Goal: Task Accomplishment & Management: Complete application form

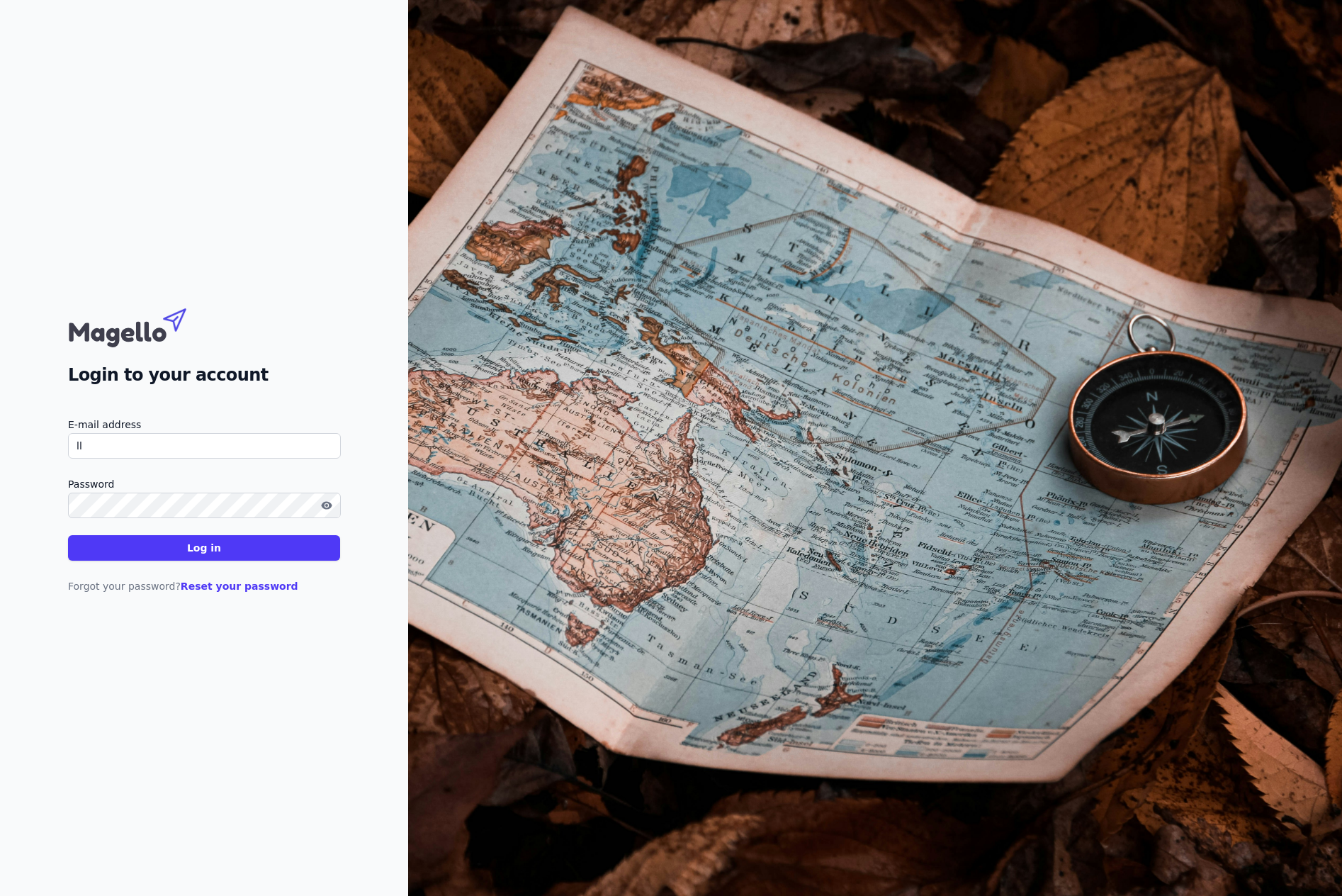
type input "l"
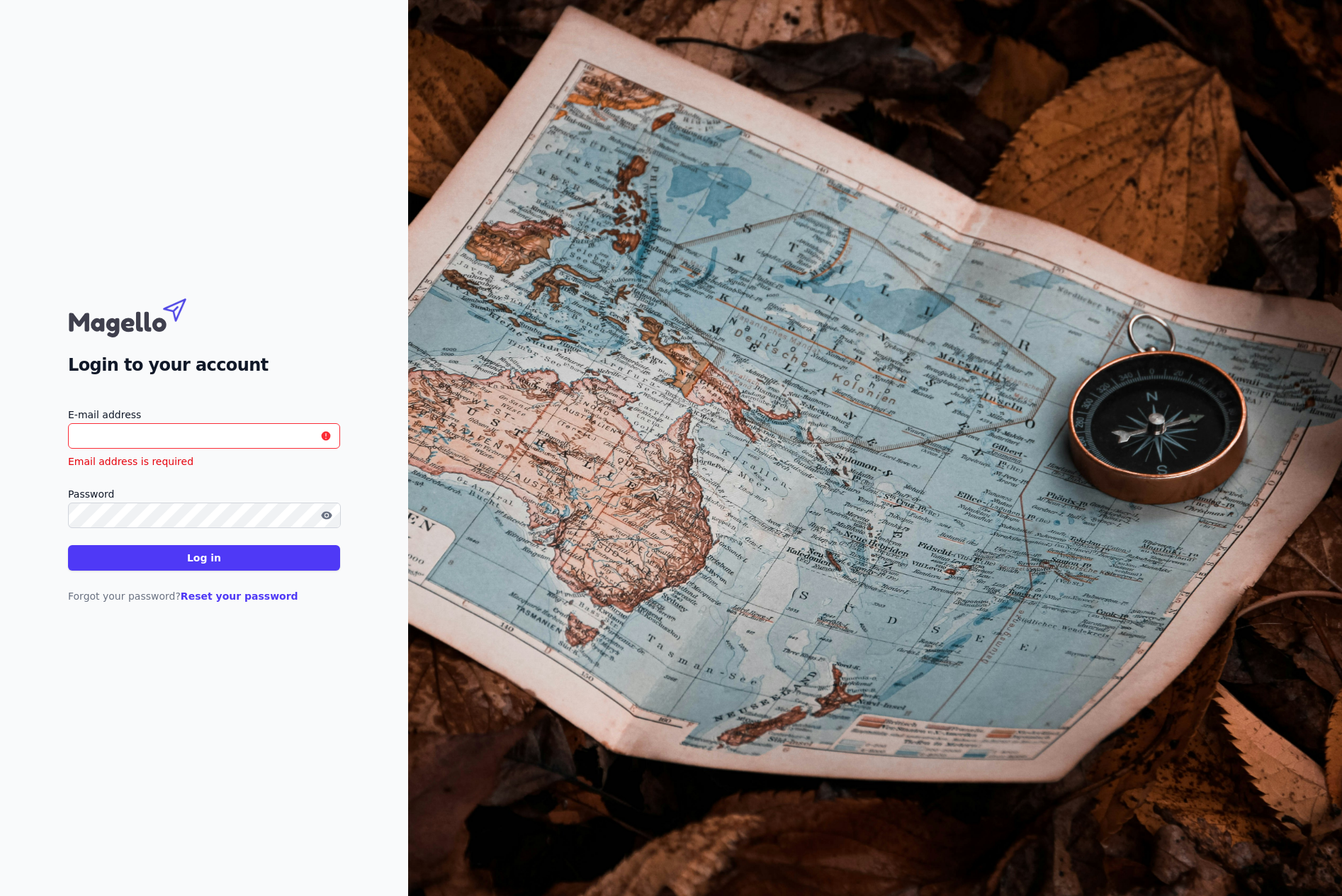
click at [100, 444] on input "E-mail address" at bounding box center [204, 435] width 273 height 26
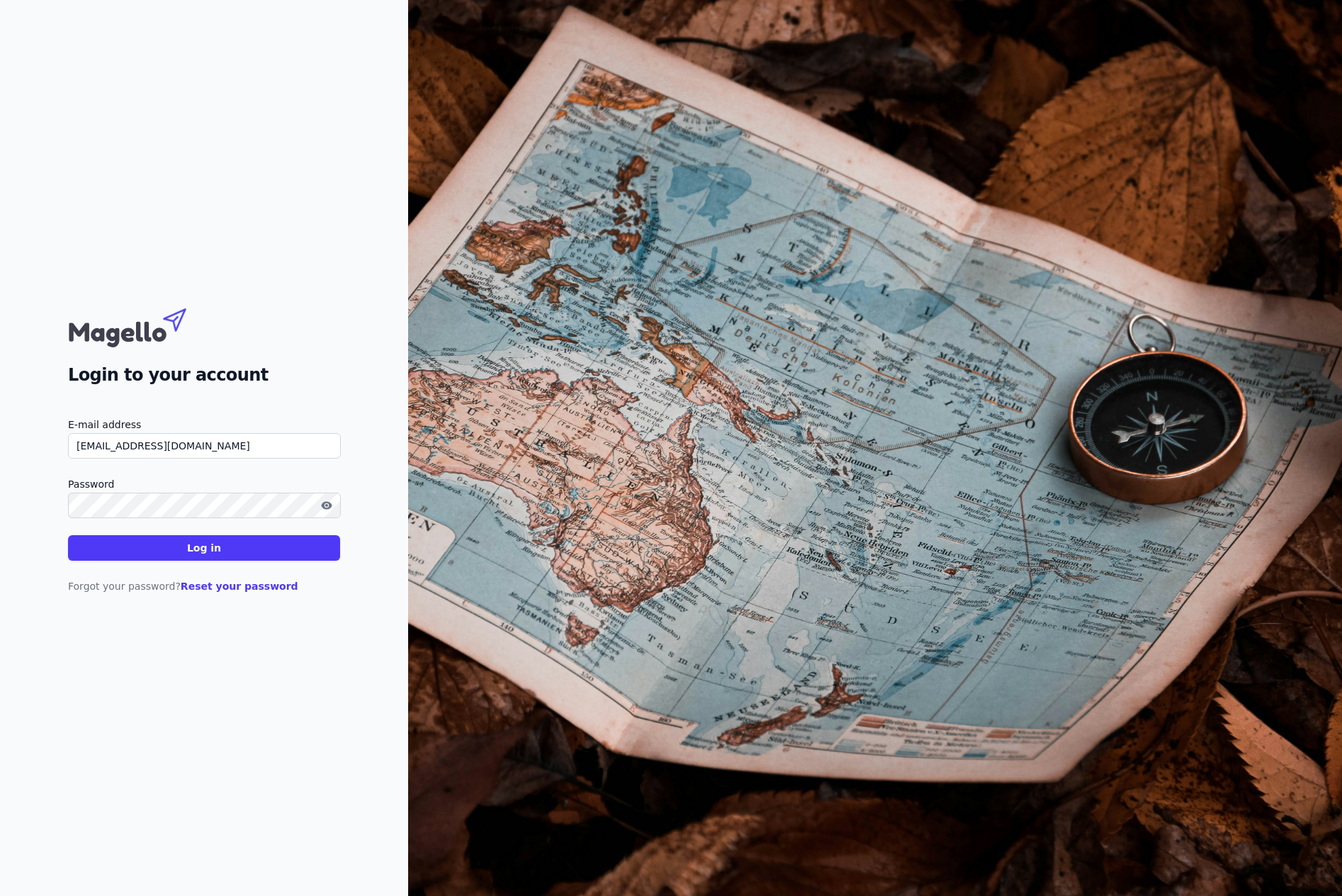
type input "[EMAIL_ADDRESS][DOMAIN_NAME]"
click at [137, 492] on label "Password" at bounding box center [204, 483] width 273 height 17
click at [326, 498] on button "button" at bounding box center [327, 505] width 23 height 17
click at [214, 549] on font "Log in" at bounding box center [204, 548] width 34 height 11
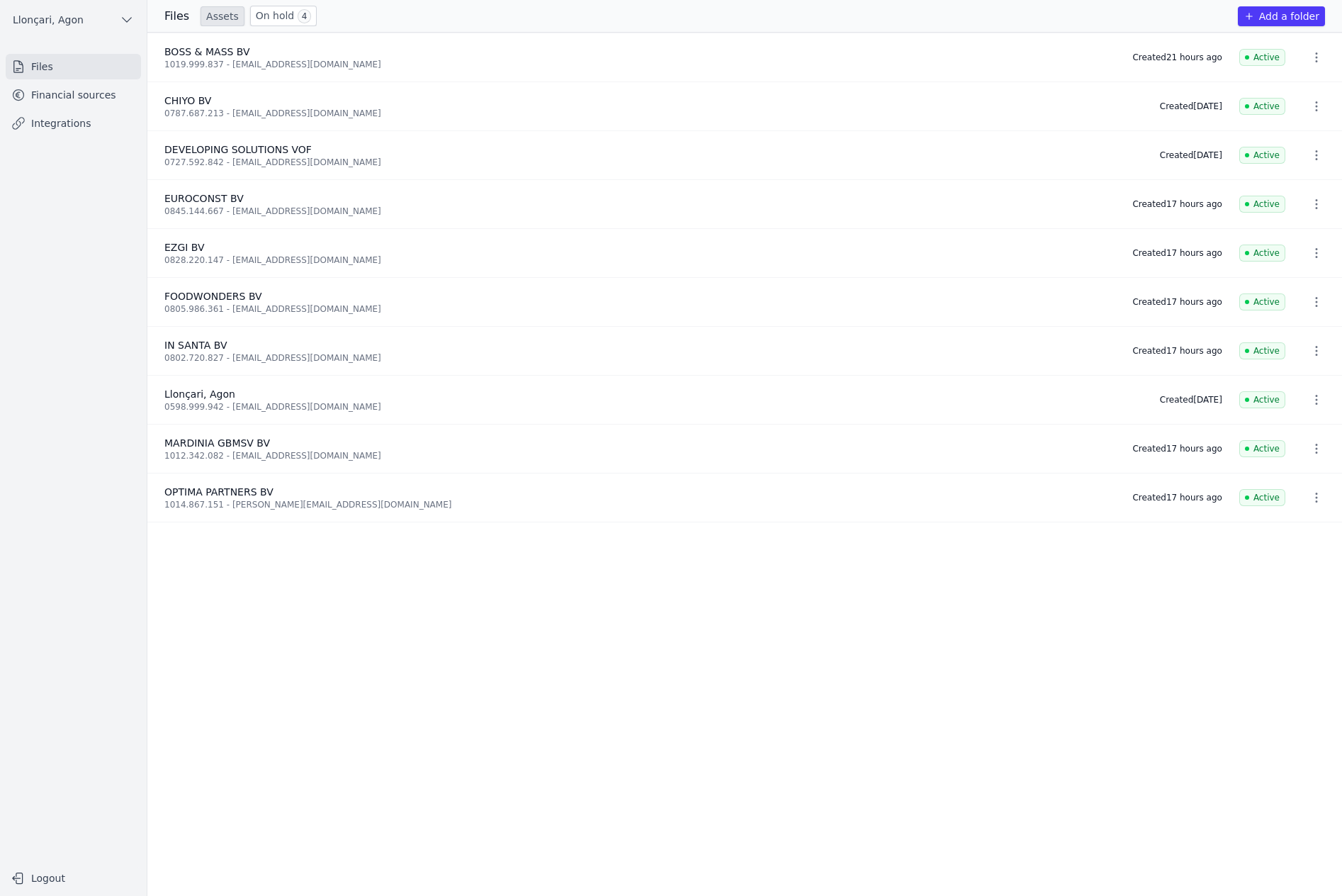
click at [274, 14] on font "On hold" at bounding box center [274, 15] width 39 height 11
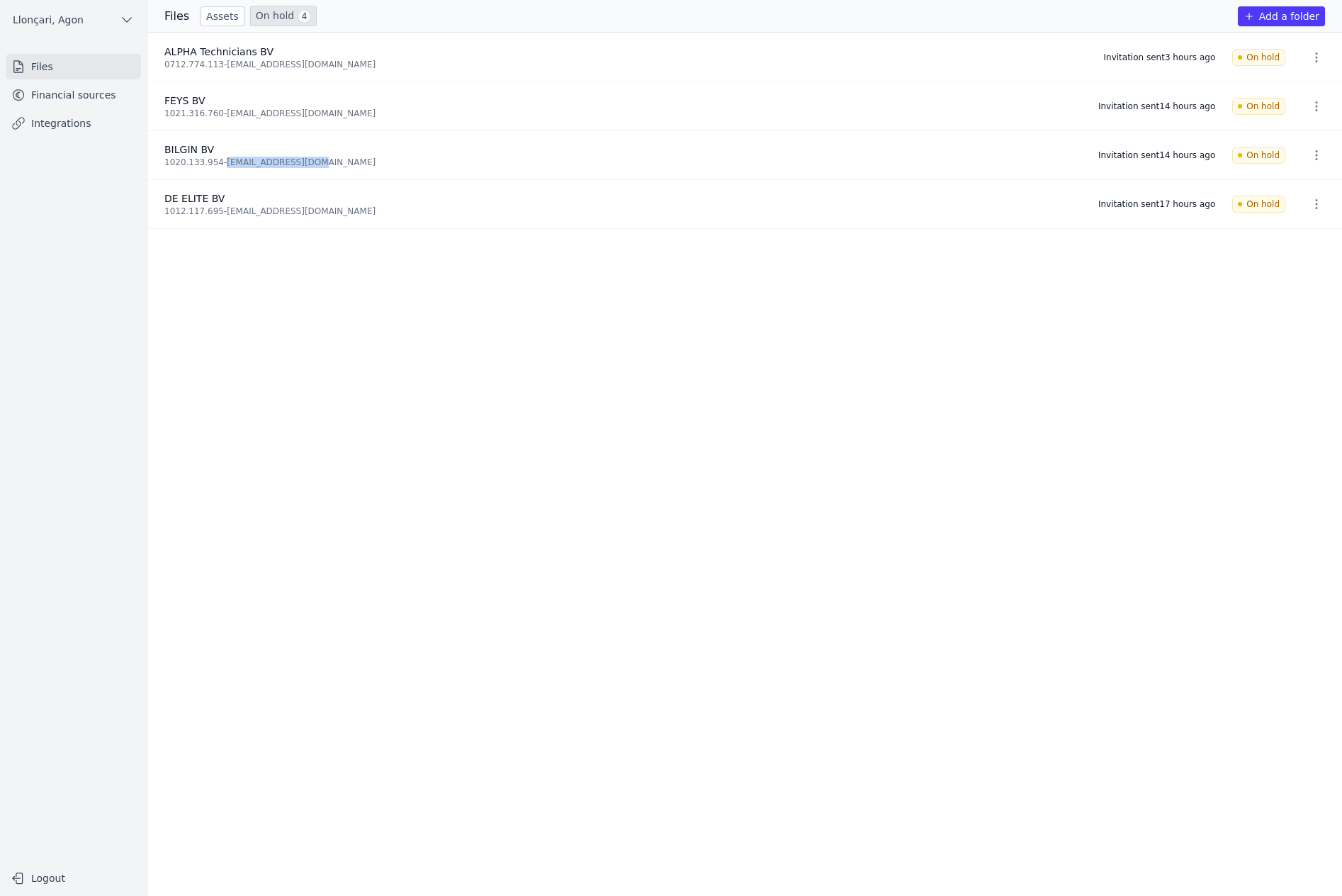
drag, startPoint x: 306, startPoint y: 165, endPoint x: 222, endPoint y: 174, distance: 84.5
type textarea "[EMAIL_ADDRESS][DOMAIN_NAME]"
click at [222, 174] on li "BILGIN BV 1020.133.954 - [EMAIL_ADDRESS][DOMAIN_NAME] Invitation sent 14 hours …" at bounding box center [745, 156] width 1195 height 49
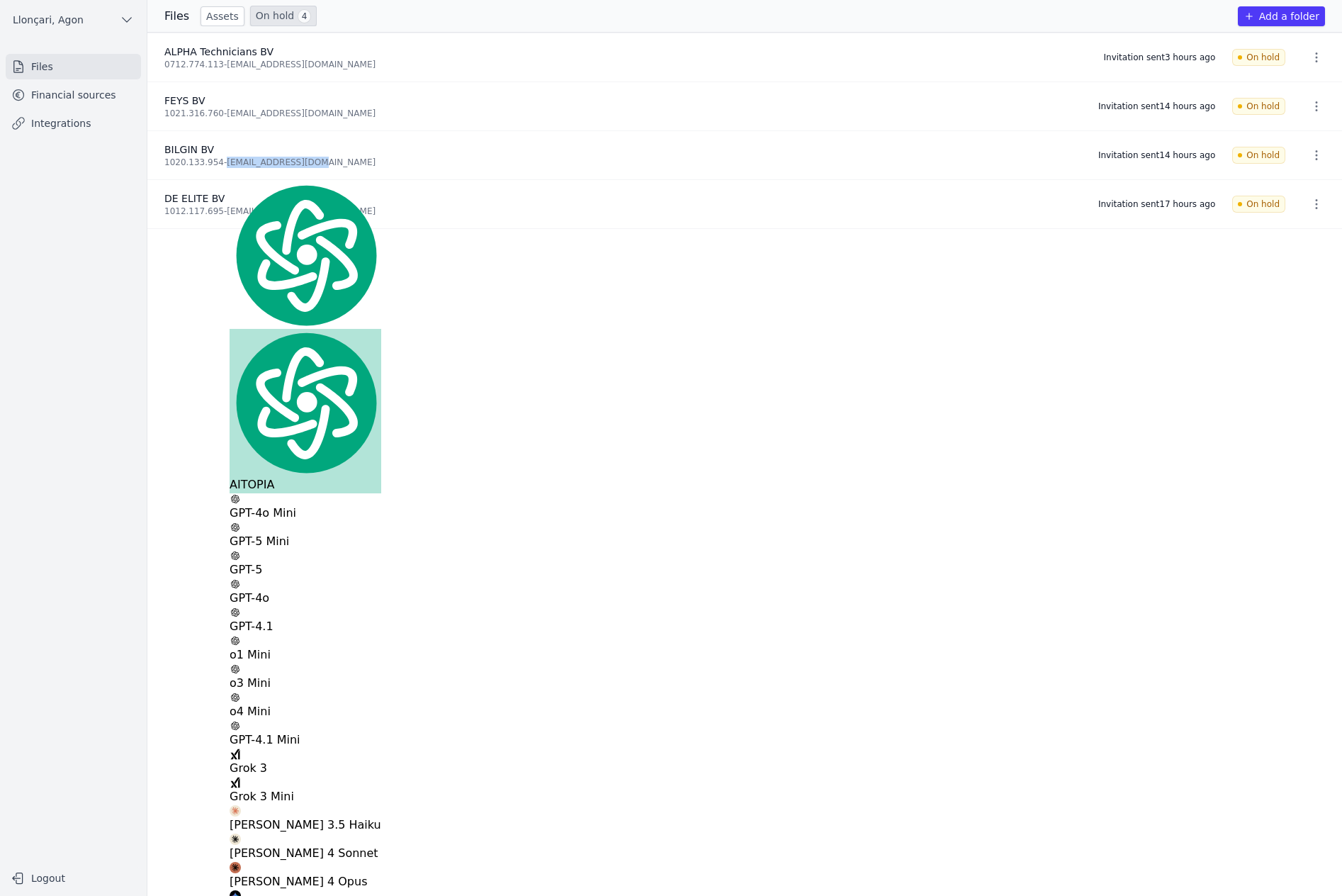
copy font "[EMAIL_ADDRESS][DOMAIN_NAME]"
drag, startPoint x: 164, startPoint y: 163, endPoint x: 214, endPoint y: 165, distance: 50.0
click at [214, 165] on li "BILGIN BV 1020.133.954 - [EMAIL_ADDRESS][DOMAIN_NAME] Invitation sent 14 hours …" at bounding box center [745, 156] width 1195 height 49
copy font "1020.133.954"
click at [44, 71] on font "Files" at bounding box center [42, 66] width 22 height 11
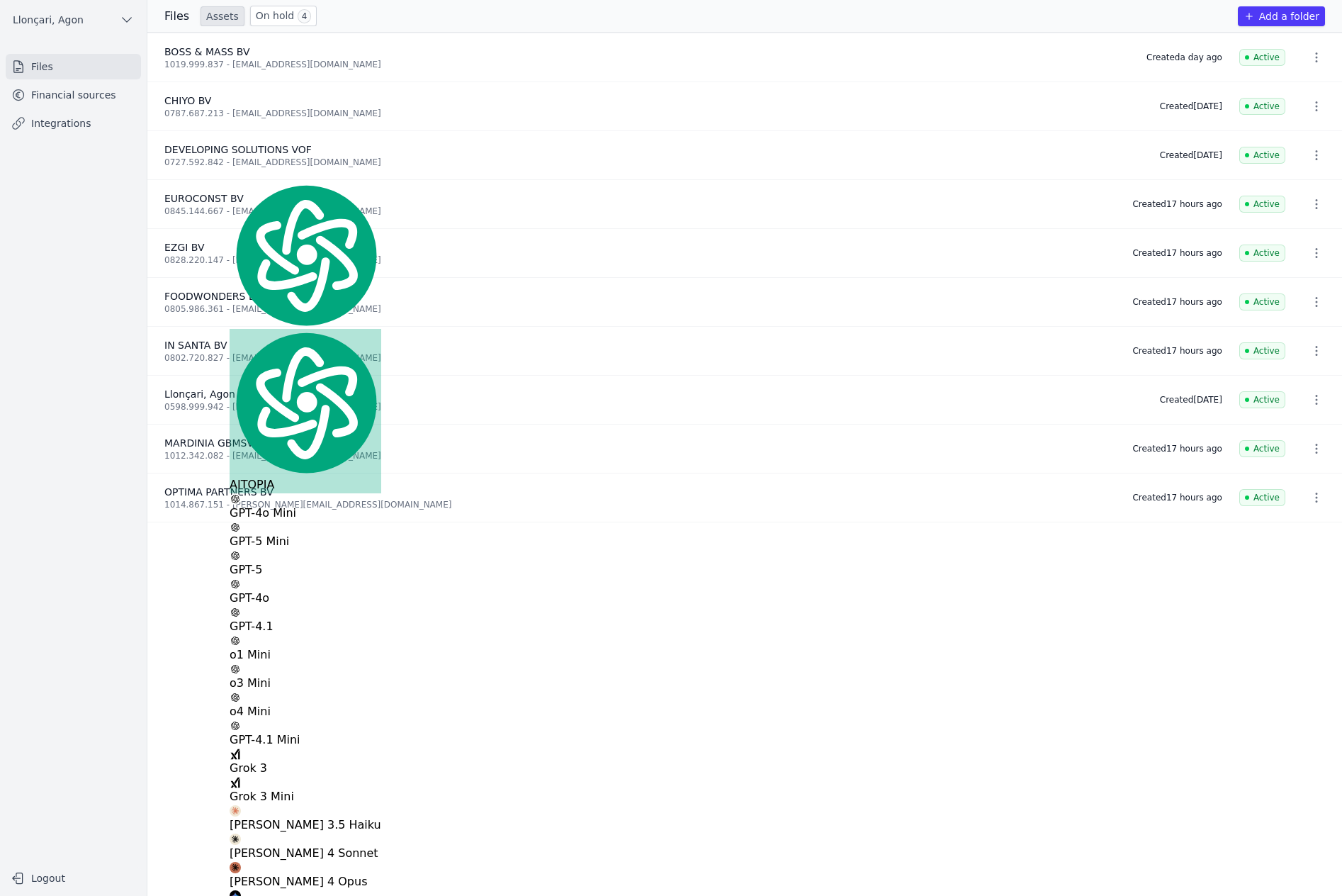
click at [1288, 18] on font "Add a folder" at bounding box center [1290, 16] width 61 height 11
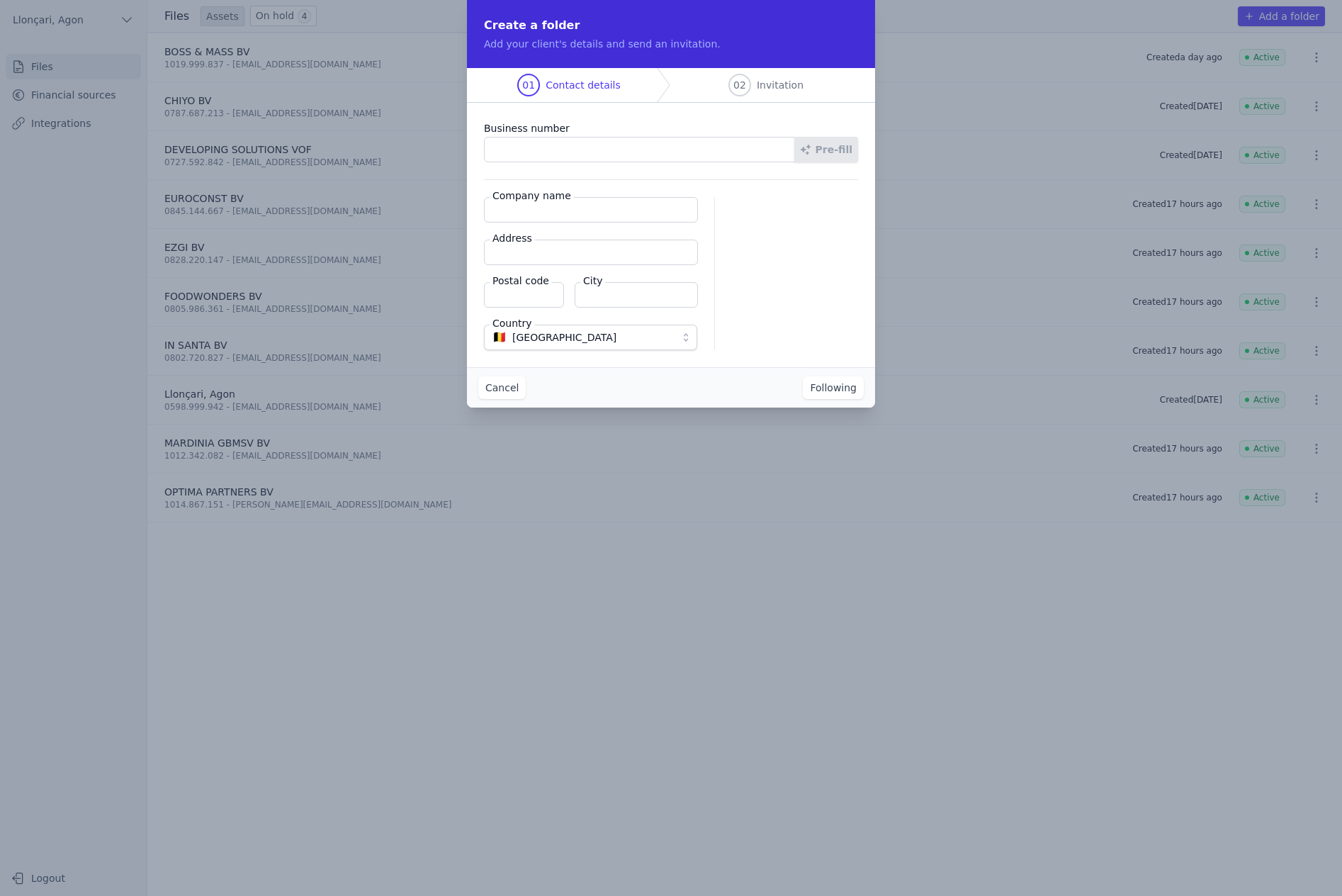
paste input "1020.133.954"
type input "1020.133.954"
click at [836, 153] on font "Pre-fill" at bounding box center [834, 149] width 37 height 11
type input "BILGIN BV"
type input "[STREET_ADDRESS]"
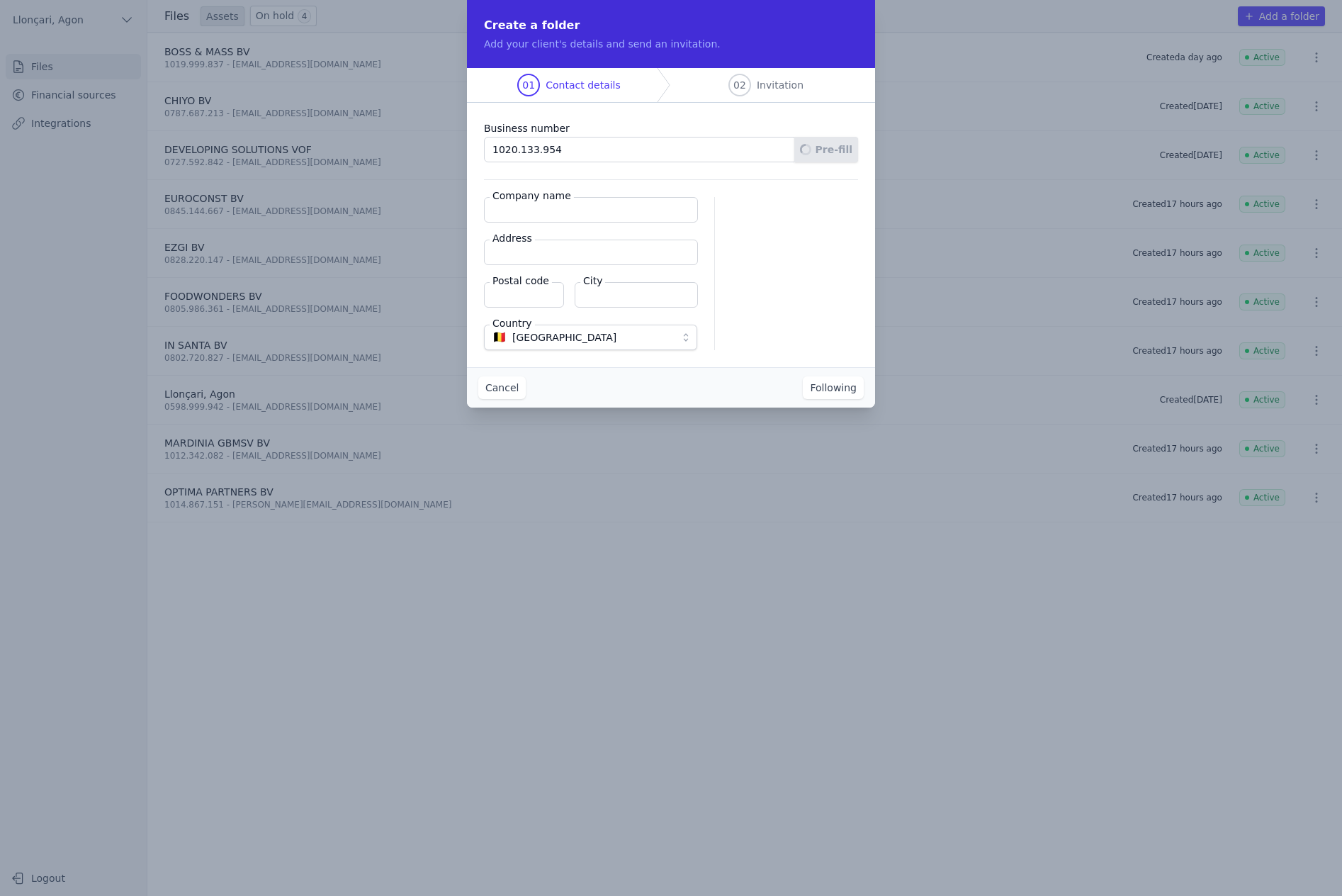
type input "2610"
type input "[GEOGRAPHIC_DATA]"
click at [832, 385] on font "Following" at bounding box center [833, 388] width 46 height 11
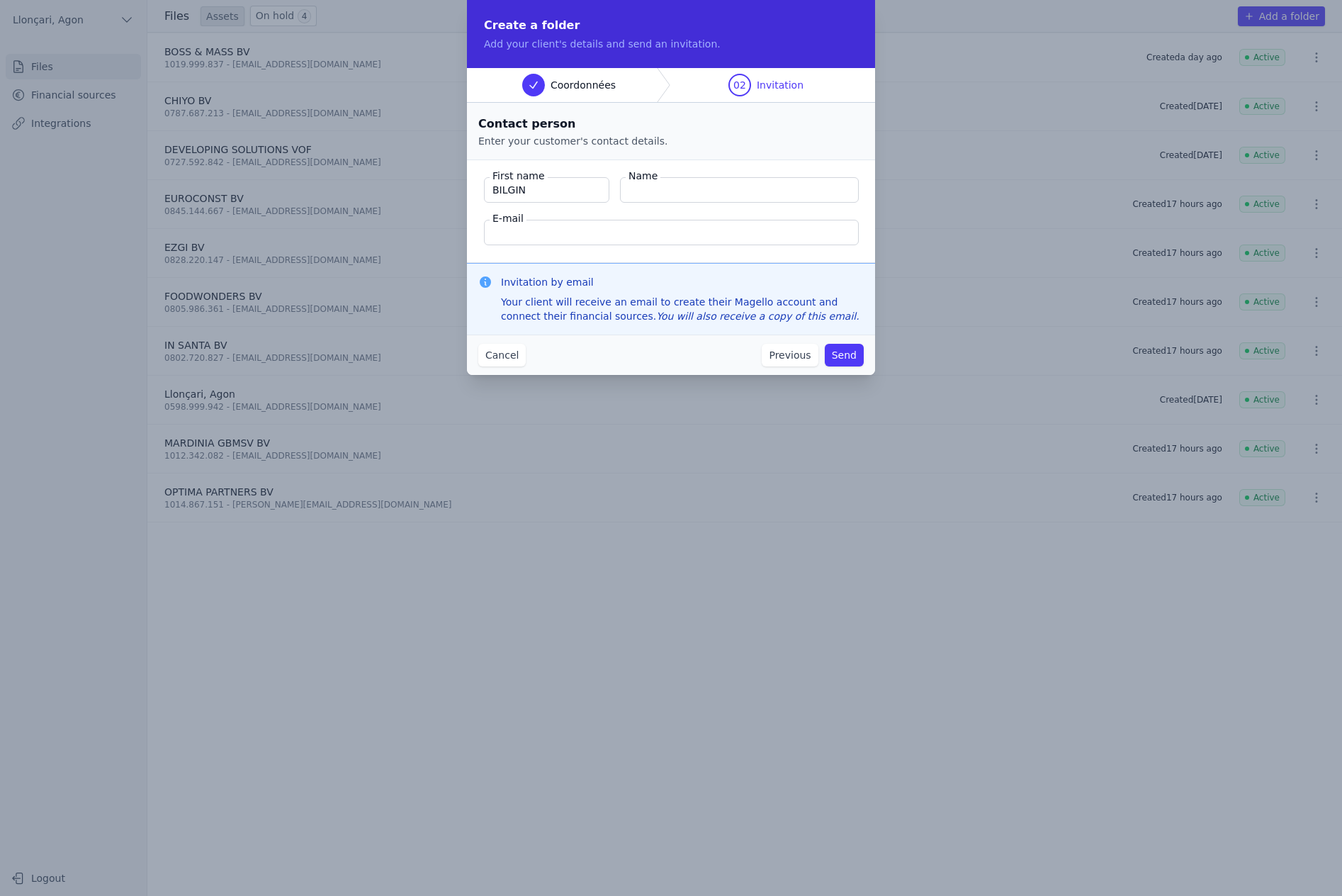
click at [679, 197] on input "Name" at bounding box center [739, 189] width 238 height 26
click at [552, 193] on input "BILGIN" at bounding box center [546, 189] width 126 height 26
type input "Bilgin"
click at [673, 190] on input "Name" at bounding box center [739, 189] width 238 height 26
type input "[PERSON_NAME]"
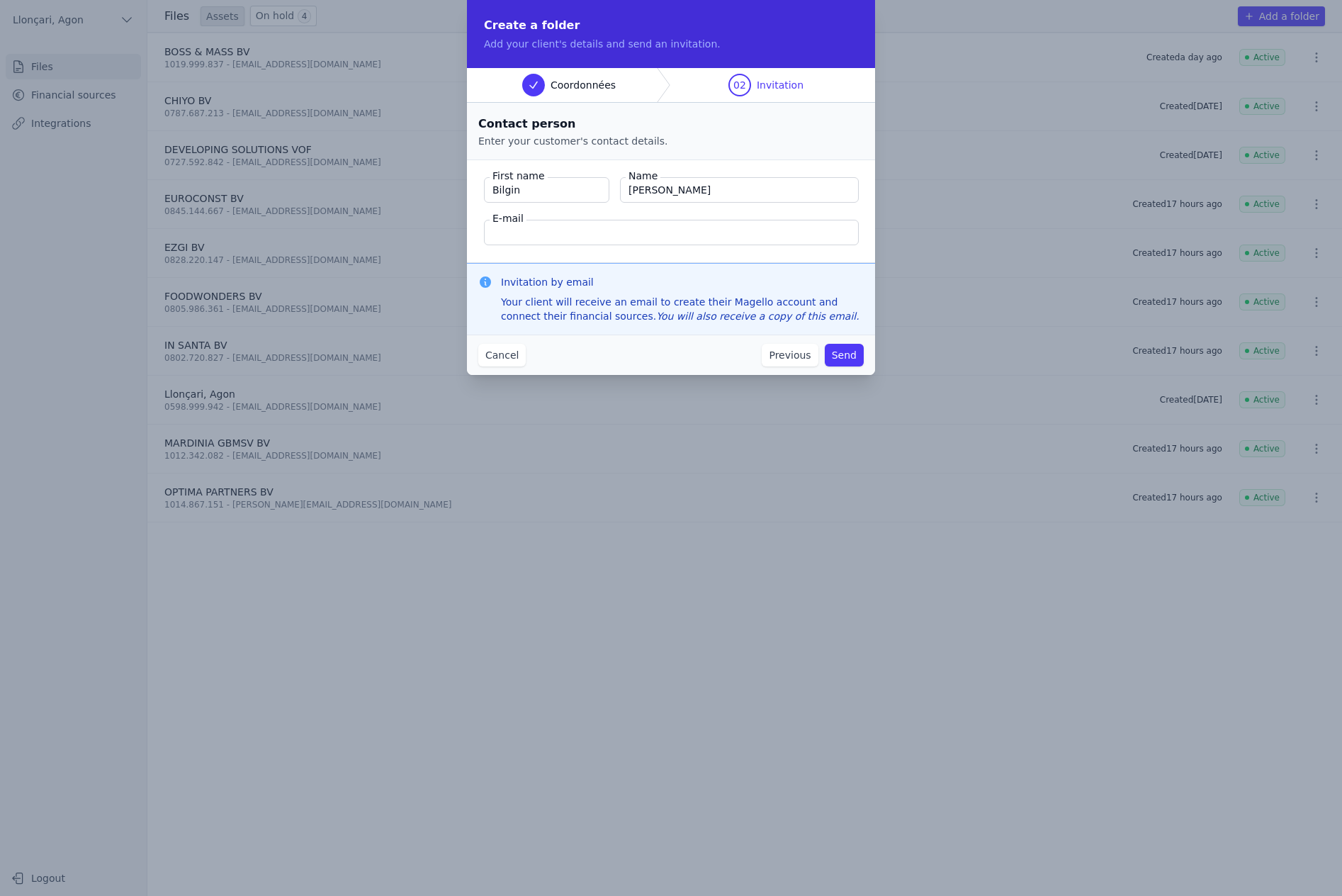
click at [577, 233] on input "E-mail" at bounding box center [671, 232] width 375 height 26
click at [556, 230] on input "E-mail" at bounding box center [671, 232] width 375 height 26
paste input "[EMAIL_ADDRESS][DOMAIN_NAME]"
type input "[EMAIL_ADDRESS][DOMAIN_NAME]"
click at [692, 353] on div "Cancel Previous Send" at bounding box center [670, 354] width 408 height 41
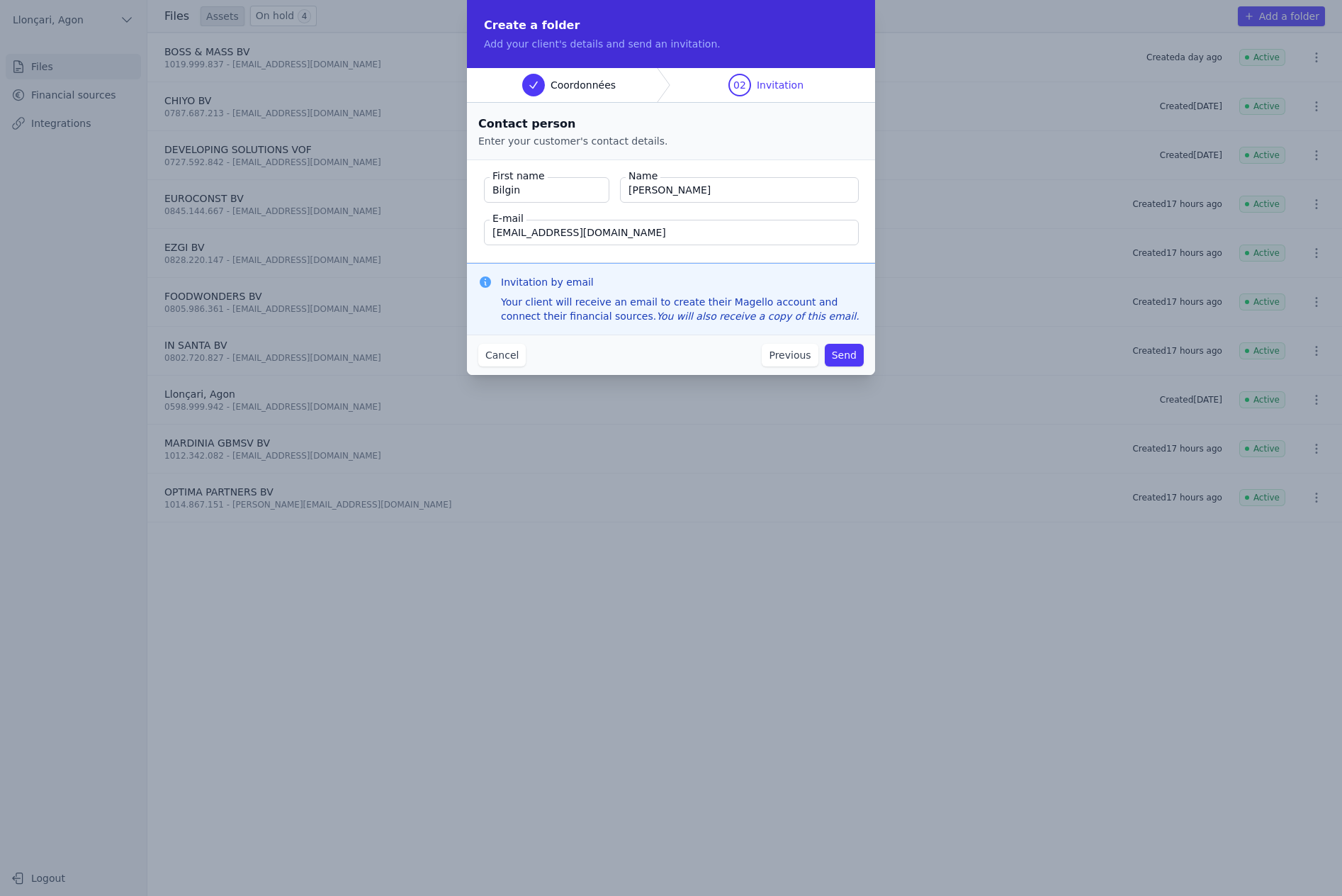
click at [848, 357] on font "Send" at bounding box center [844, 355] width 25 height 11
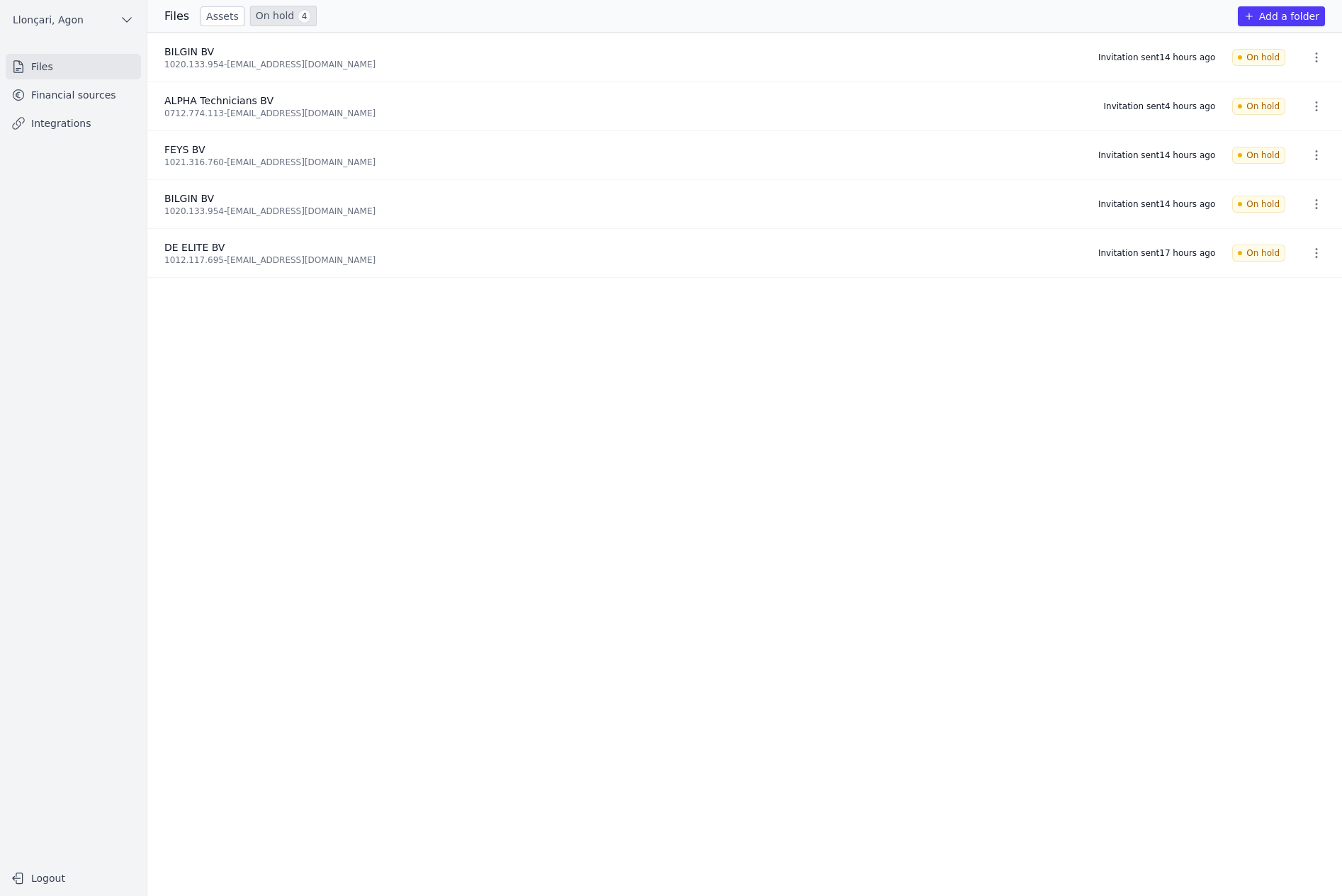
drag, startPoint x: 110, startPoint y: 732, endPoint x: 97, endPoint y: 714, distance: 22.2
click at [110, 732] on nav "Files Financial sources Integrations" at bounding box center [73, 453] width 124 height 799
click at [39, 69] on font "Files" at bounding box center [42, 66] width 22 height 11
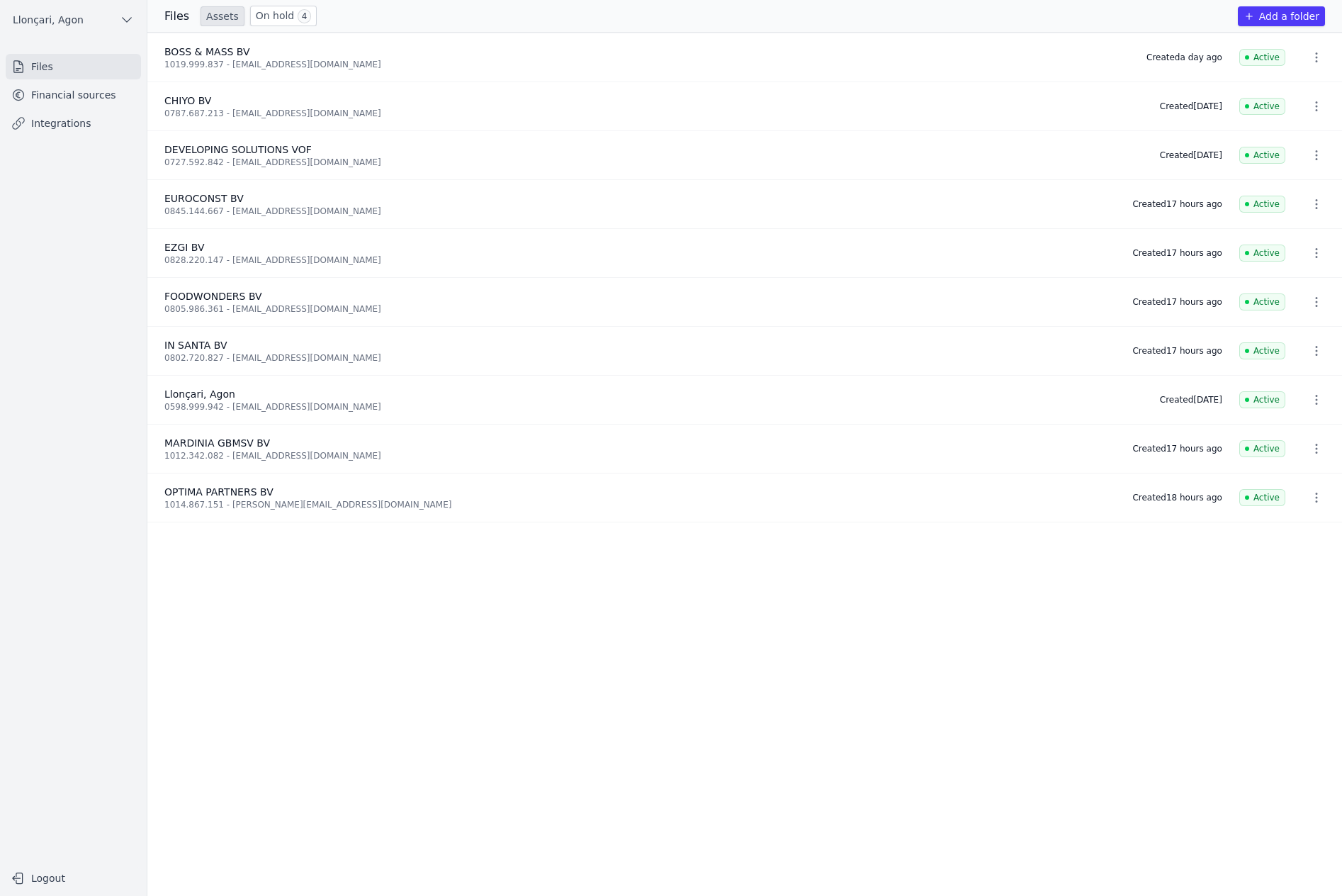
click at [258, 15] on font "On hold" at bounding box center [274, 15] width 39 height 11
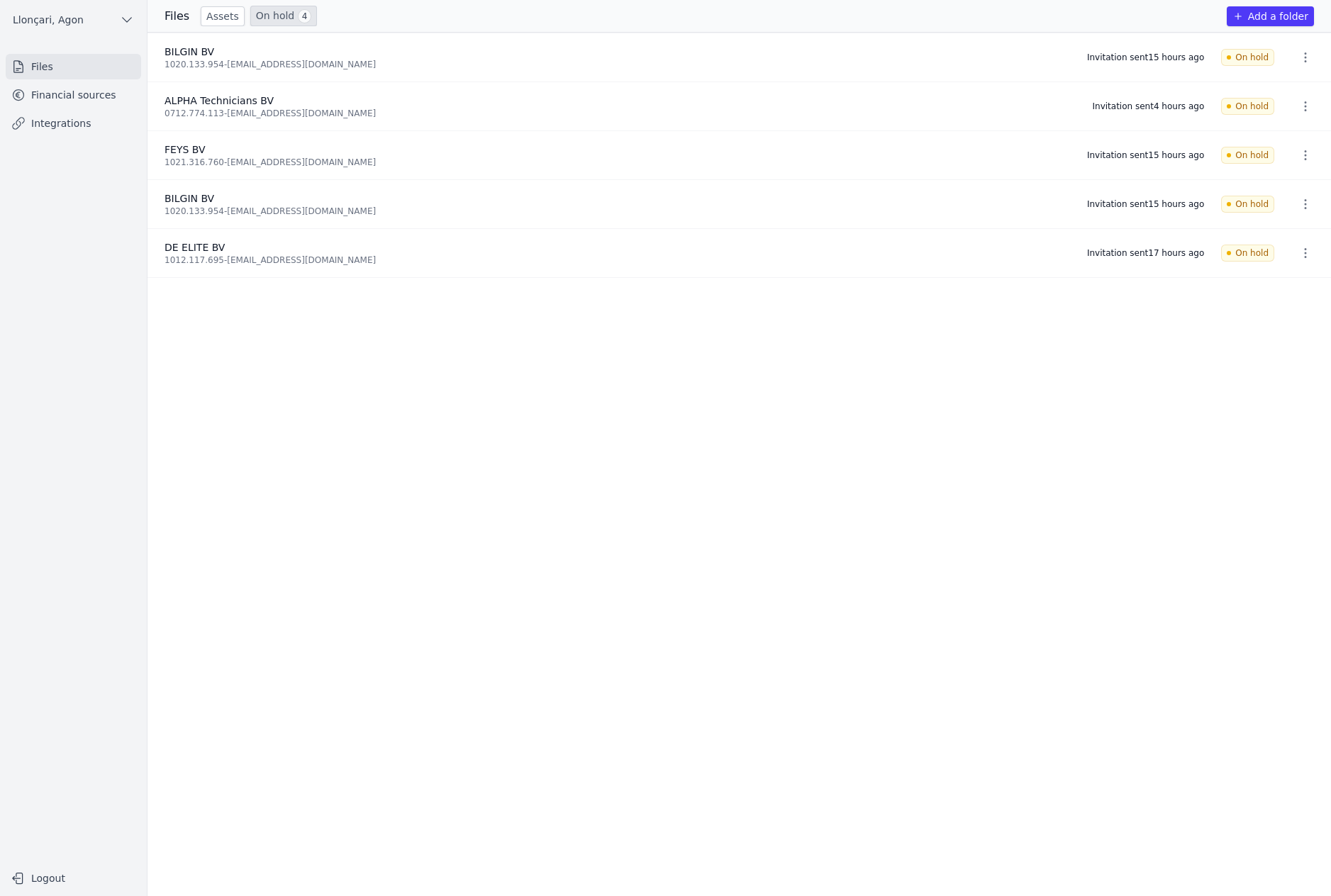
click at [44, 66] on font "Files" at bounding box center [42, 66] width 22 height 11
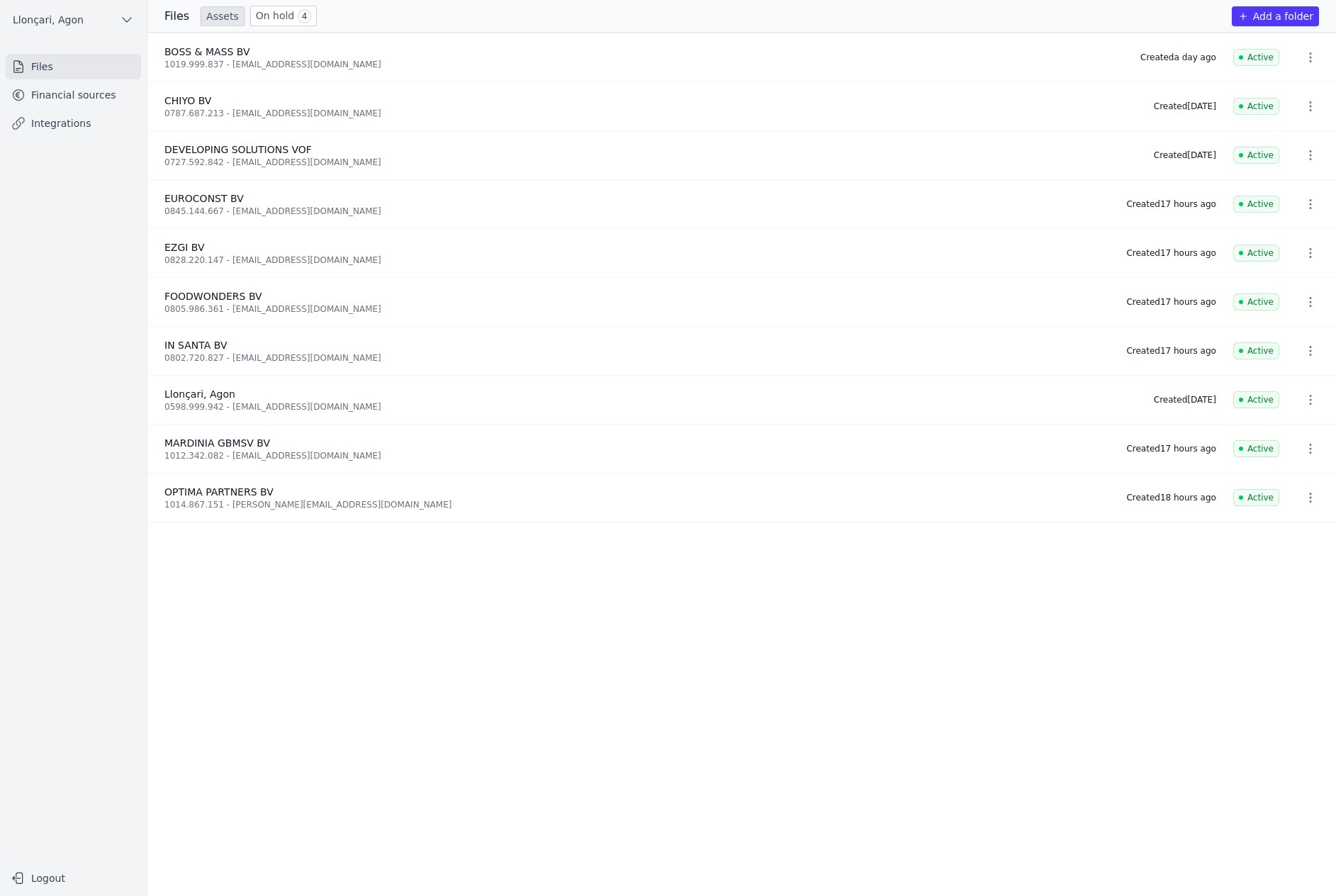
click at [280, 18] on font "On hold" at bounding box center [274, 15] width 39 height 11
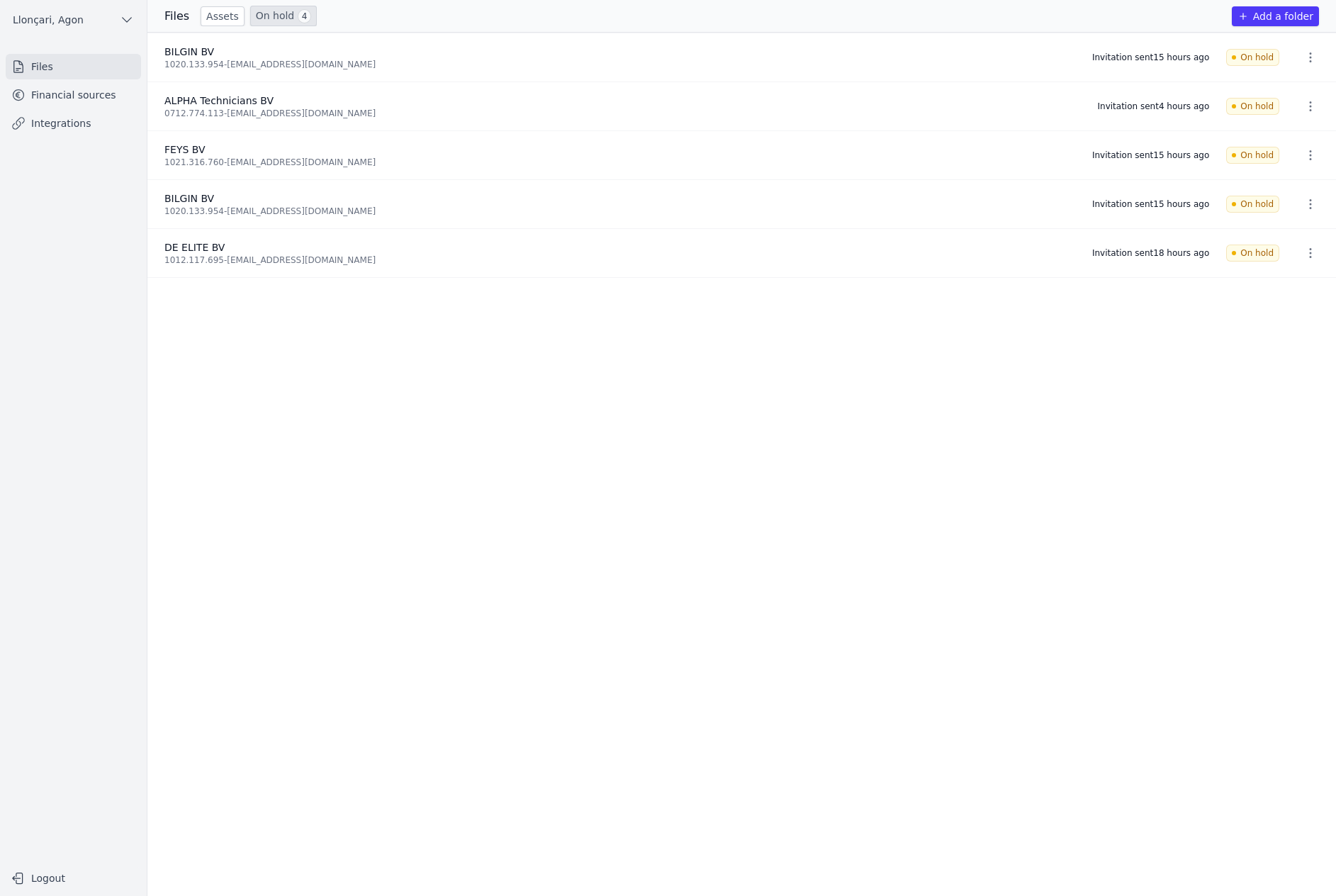
click at [45, 66] on font "Files" at bounding box center [42, 66] width 22 height 11
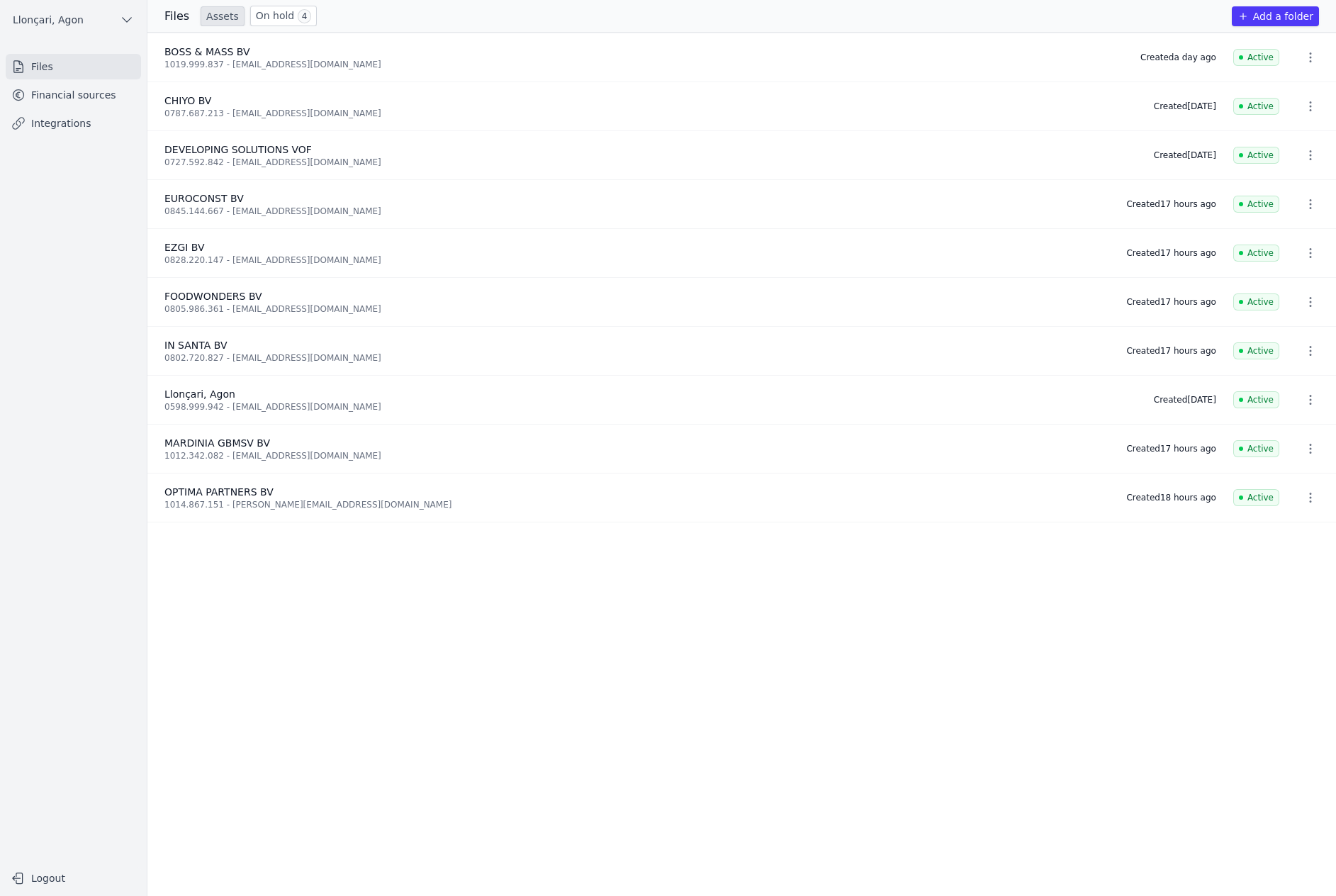
click at [76, 94] on font "Financial sources" at bounding box center [74, 95] width 85 height 11
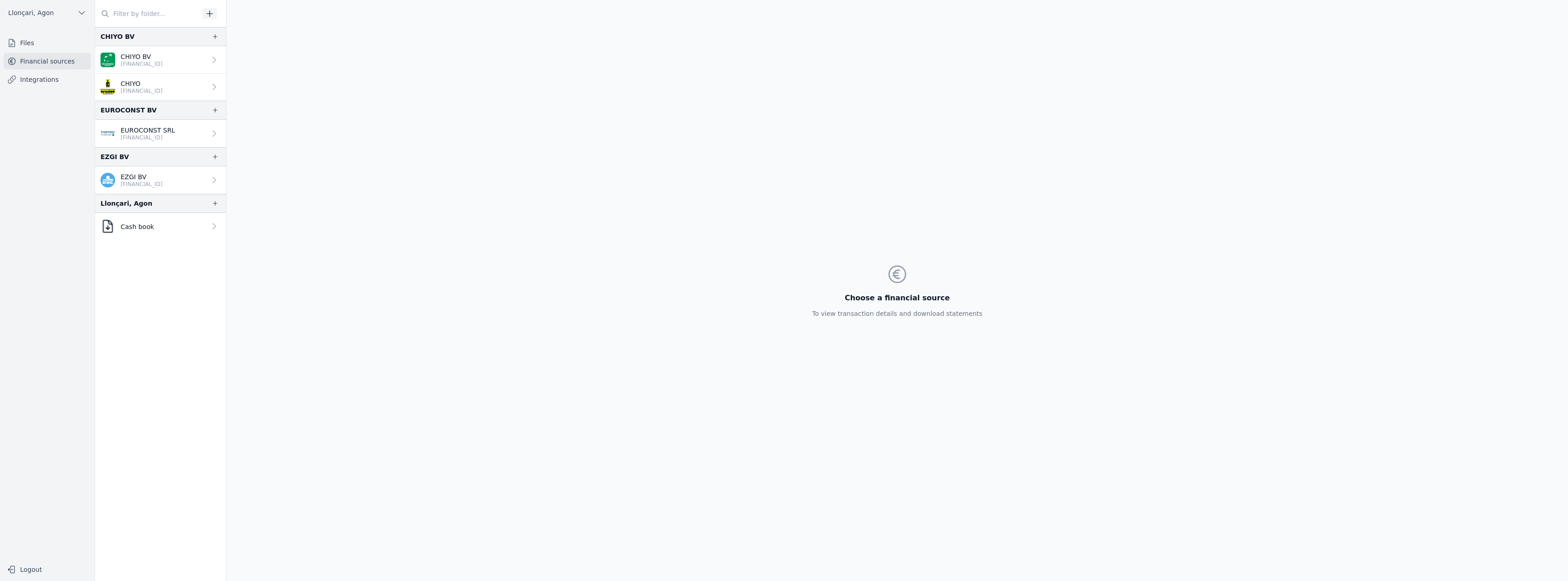
click at [11, 37] on link "Files" at bounding box center [47, 43] width 87 height 16
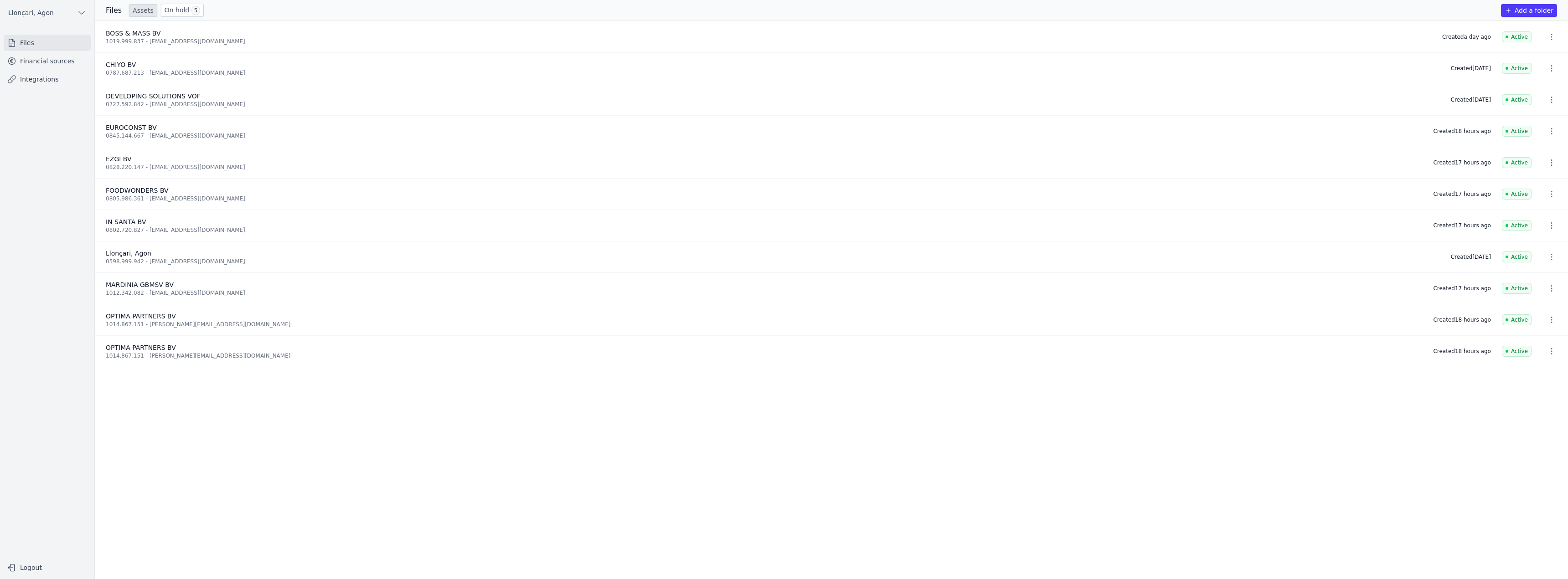
click at [172, 12] on font "On hold" at bounding box center [177, 10] width 25 height 7
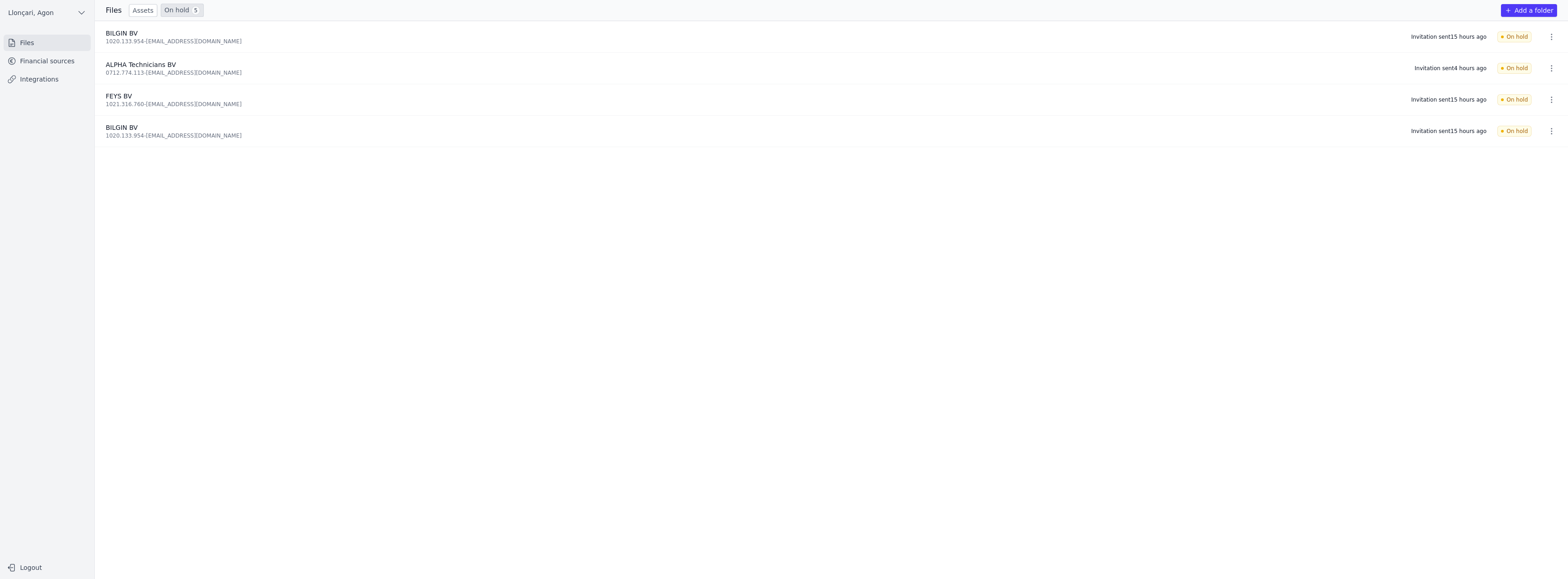
click at [51, 43] on link "Files" at bounding box center [47, 43] width 87 height 16
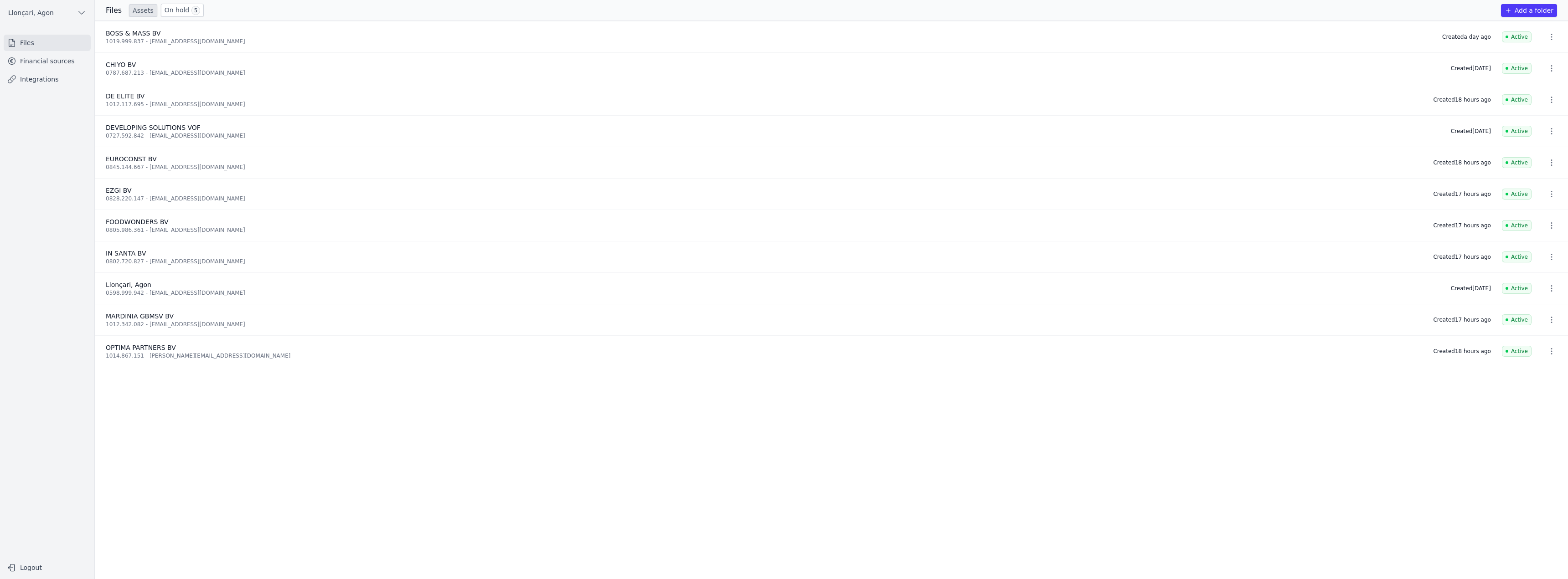
click at [175, 8] on font "On hold" at bounding box center [177, 10] width 25 height 7
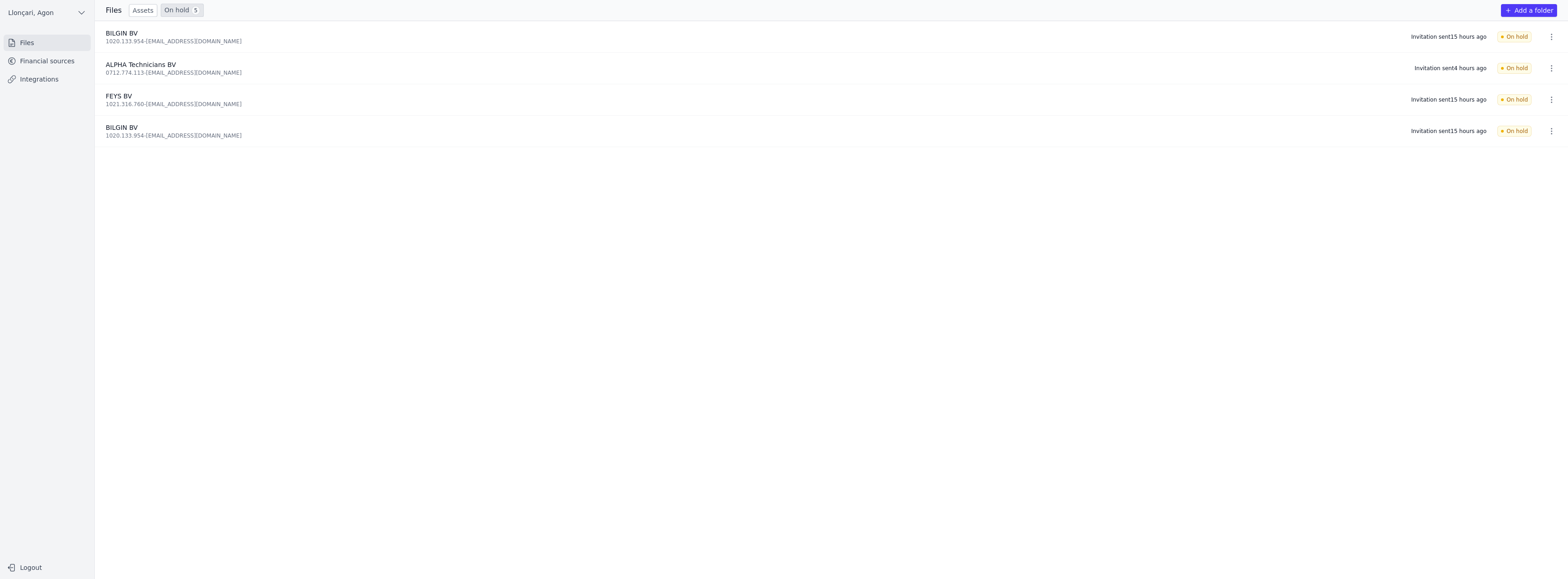
click at [110, 10] on font "Files" at bounding box center [114, 10] width 16 height 9
click at [37, 45] on link "Files" at bounding box center [47, 43] width 87 height 16
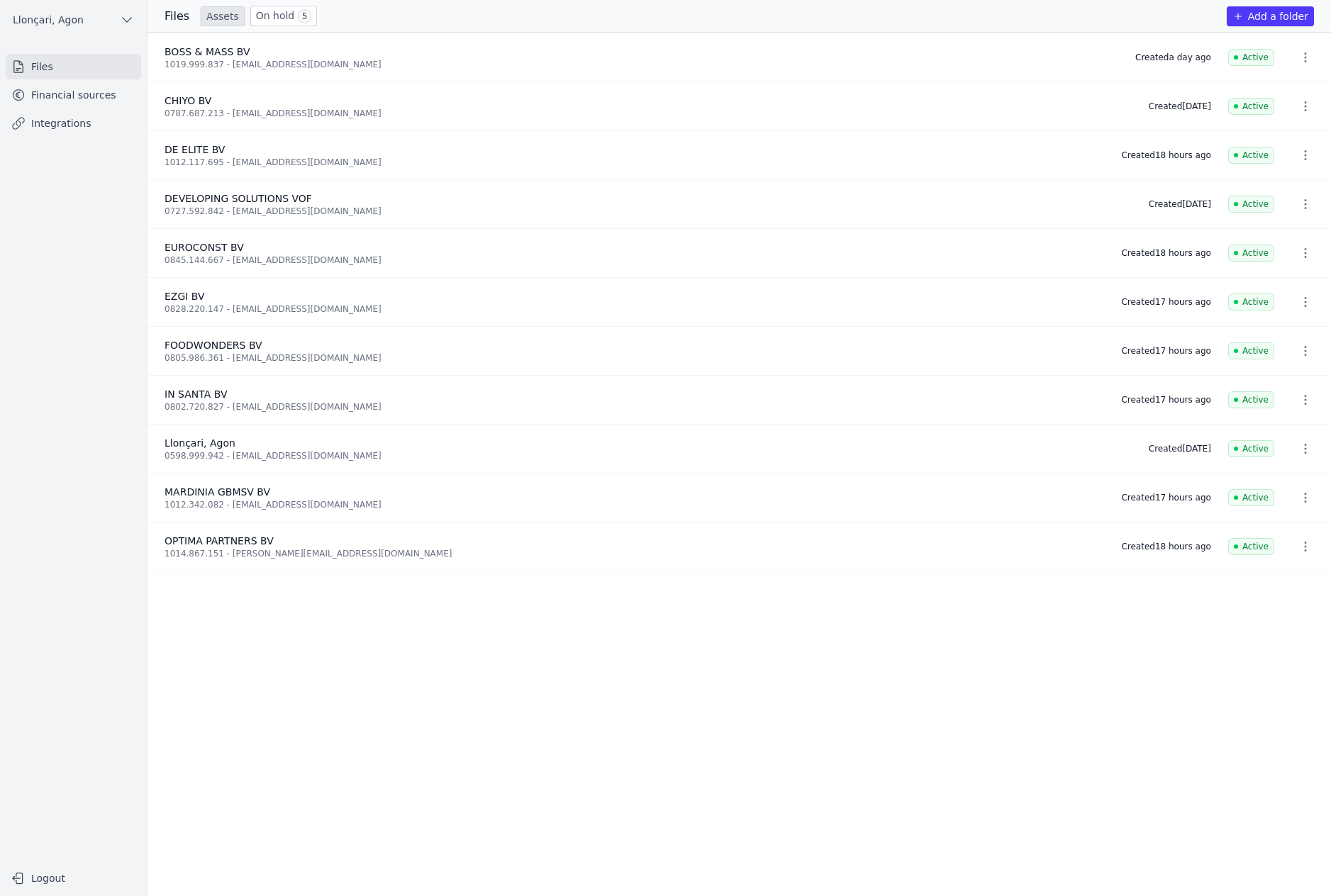
click at [276, 13] on font "On hold" at bounding box center [275, 15] width 39 height 11
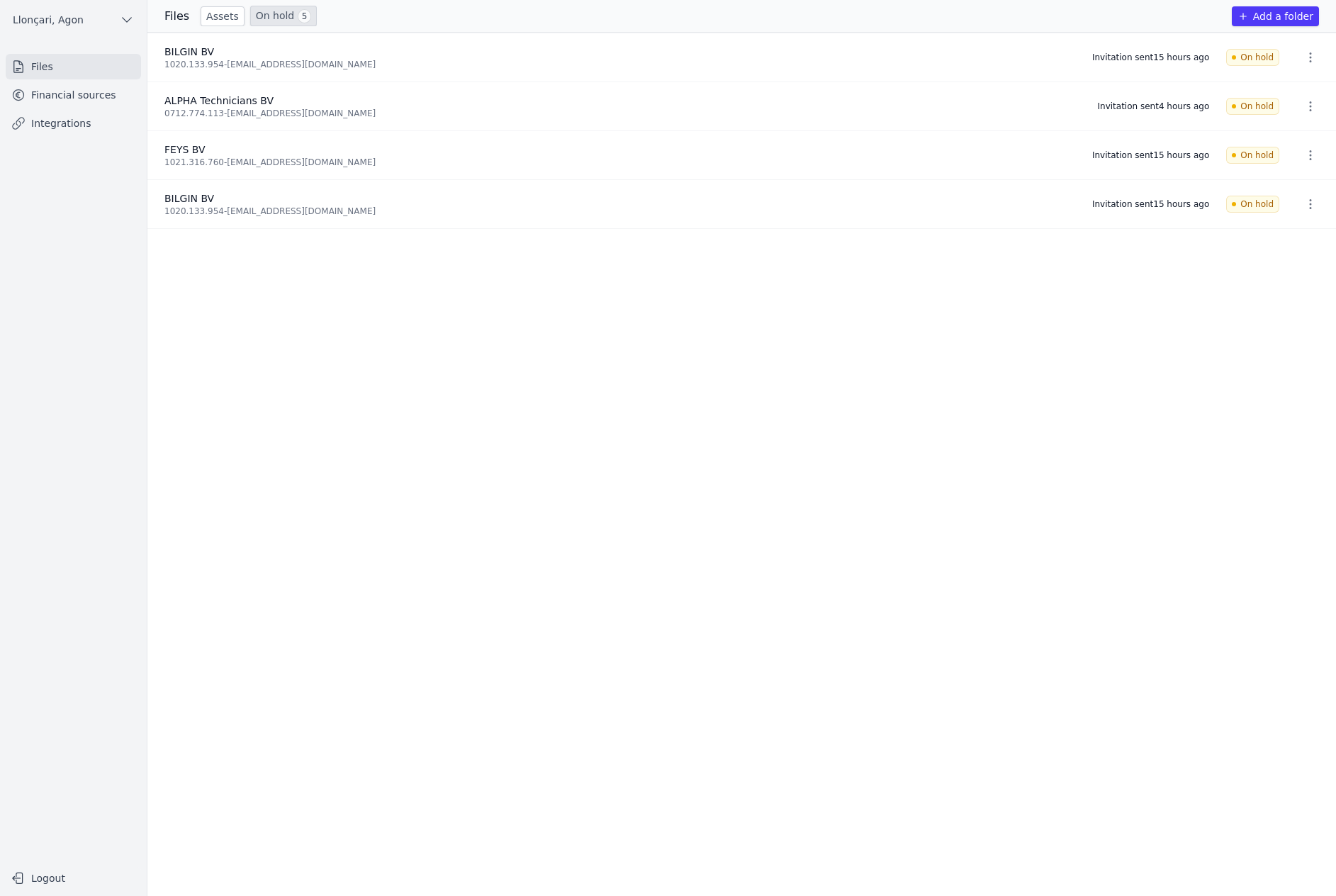
drag, startPoint x: 124, startPoint y: 359, endPoint x: 122, endPoint y: 324, distance: 35.1
click at [125, 354] on nav "Files Financial sources Integrations" at bounding box center [73, 453] width 124 height 799
click at [49, 62] on font "Files" at bounding box center [42, 66] width 22 height 11
